Goal: Download file/media

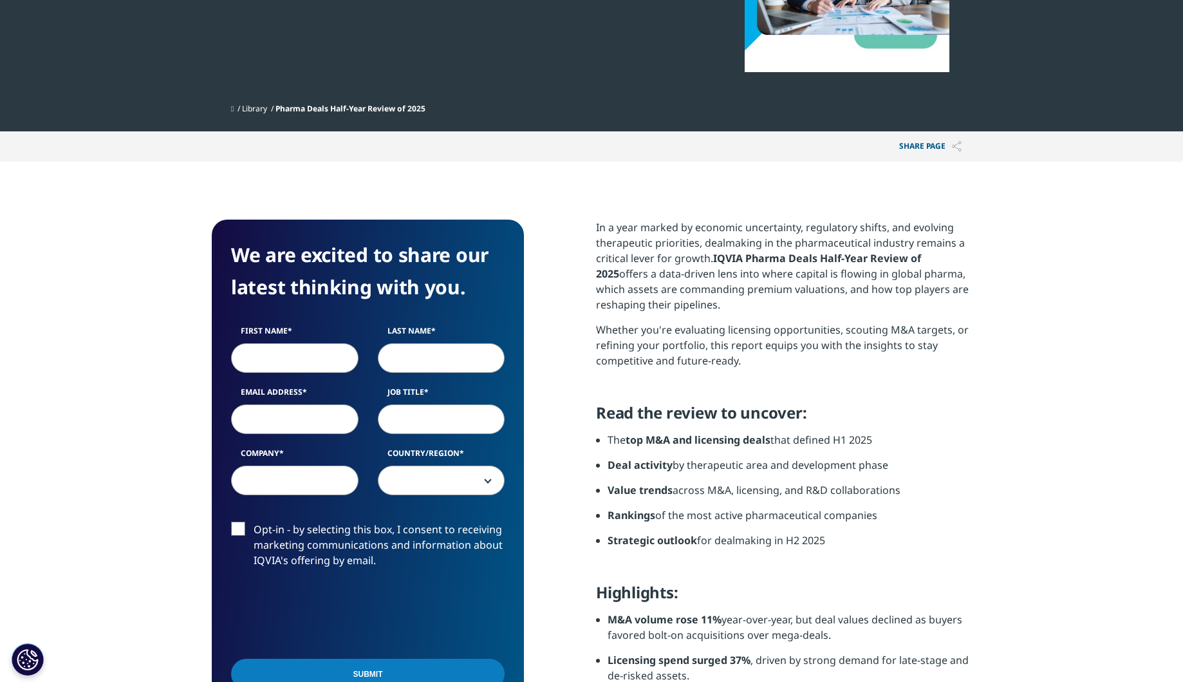
scroll to position [668, 760]
click at [323, 360] on input "First Name" at bounding box center [294, 358] width 127 height 30
type input "[PERSON_NAME]"
type input "[PERSON_NAME][EMAIL_ADDRESS][PERSON_NAME][DOMAIN_NAME]"
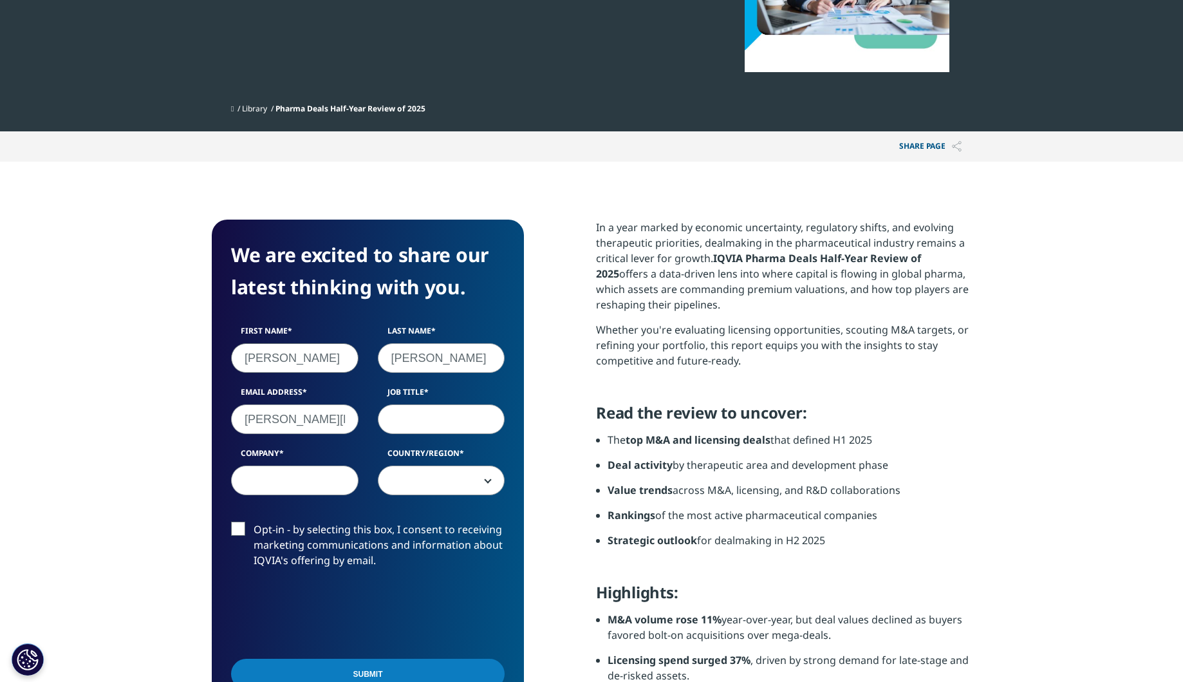
type input "Boehringer Ingelheim"
select select "Spain"
click at [442, 418] on input "Job Title" at bounding box center [441, 419] width 127 height 30
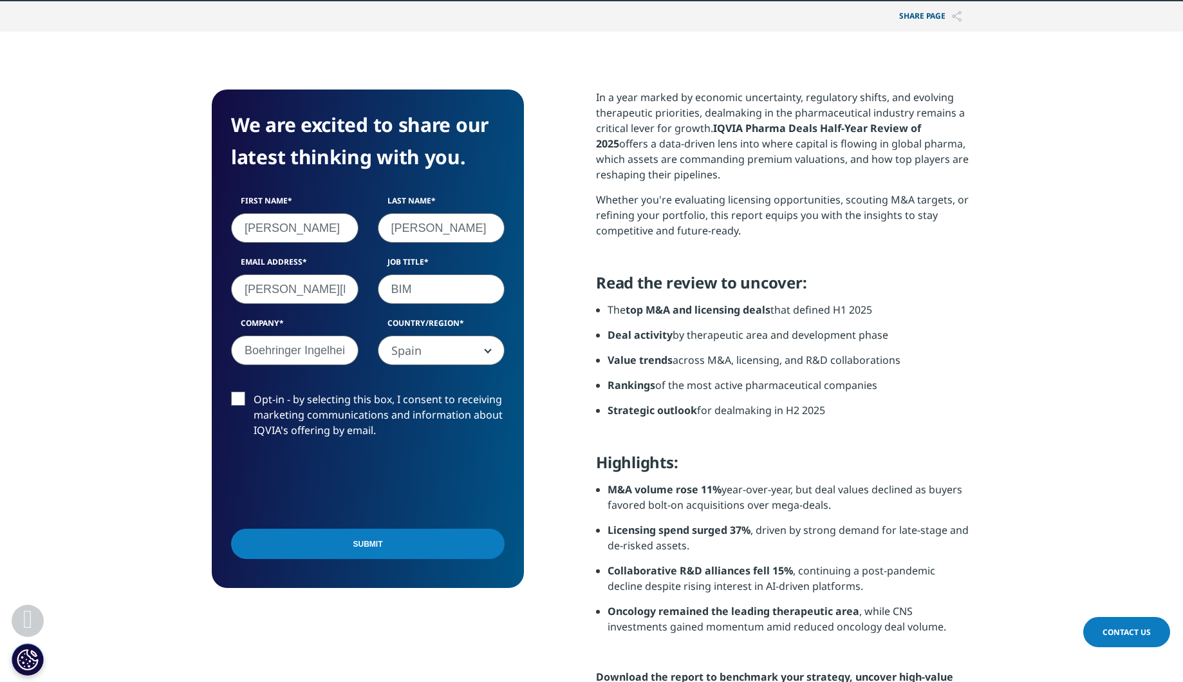
scroll to position [515, 0]
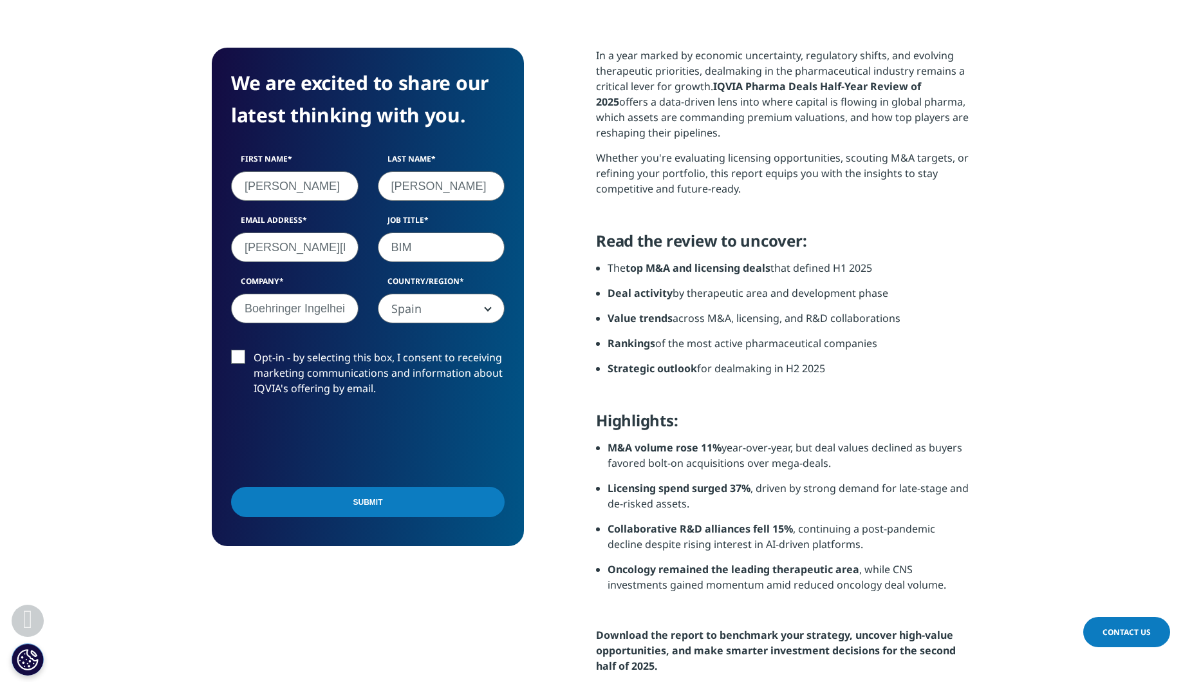
type input "BIM"
click at [375, 505] on input "Submit" at bounding box center [368, 502] width 274 height 30
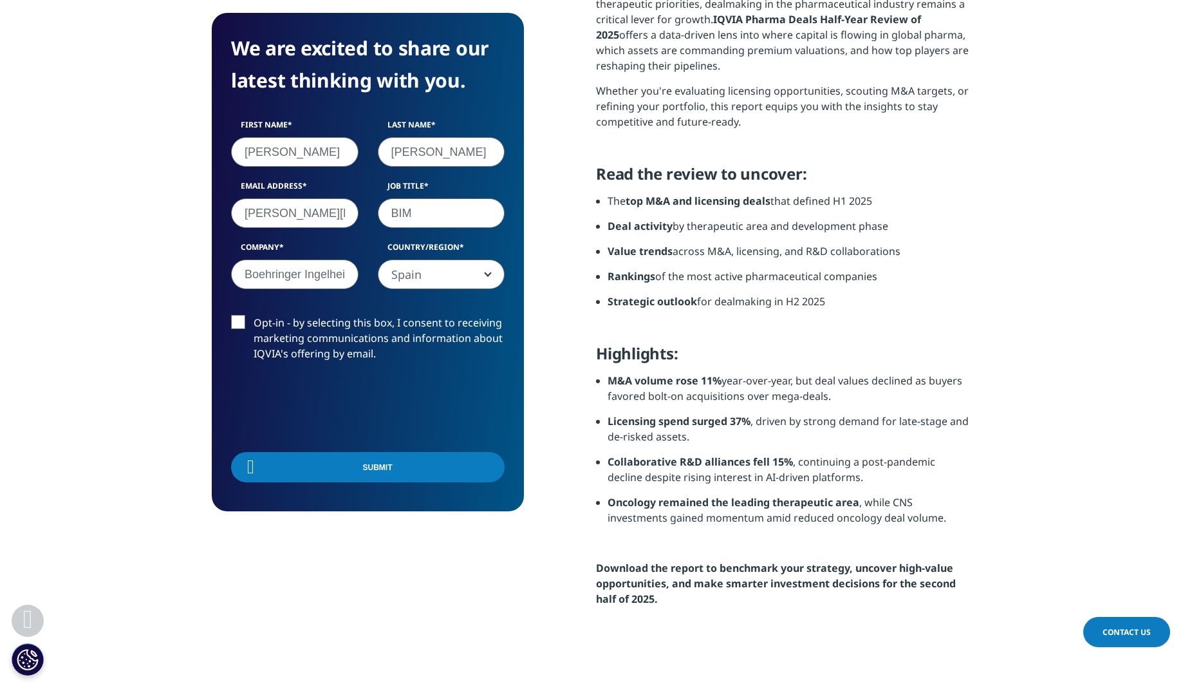
scroll to position [100, 312]
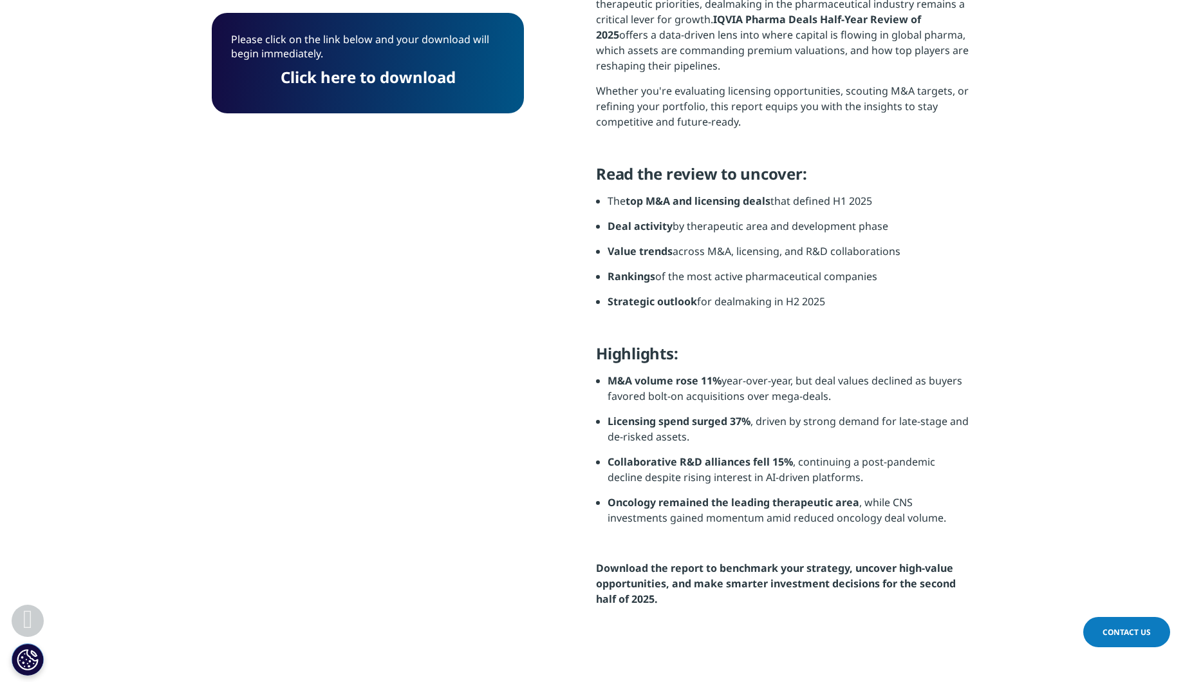
click at [433, 78] on link "Click here to download" at bounding box center [368, 76] width 175 height 21
